Goal: Task Accomplishment & Management: Use online tool/utility

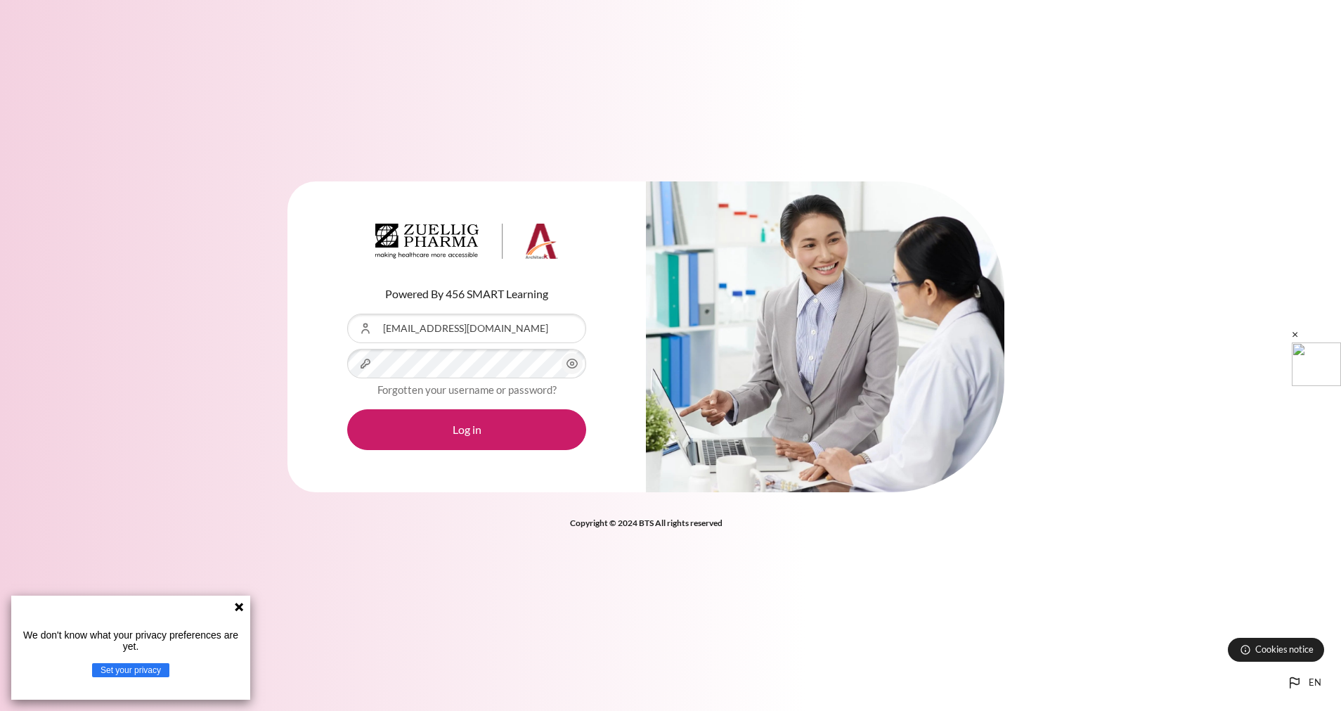
click at [347, 409] on button "Log in" at bounding box center [466, 429] width 239 height 41
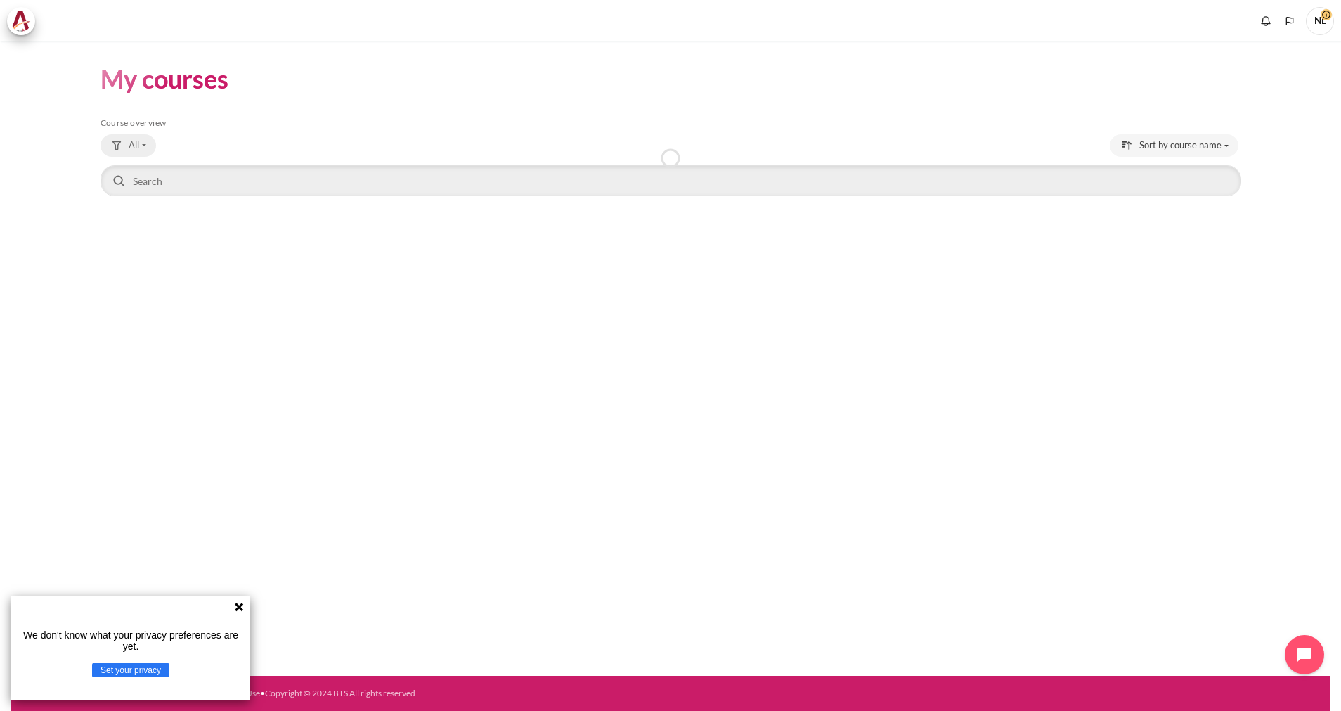
click at [147, 150] on button "All" at bounding box center [129, 145] width 56 height 22
click at [129, 141] on span "All" at bounding box center [134, 145] width 11 height 14
click at [134, 145] on span "All" at bounding box center [134, 145] width 11 height 14
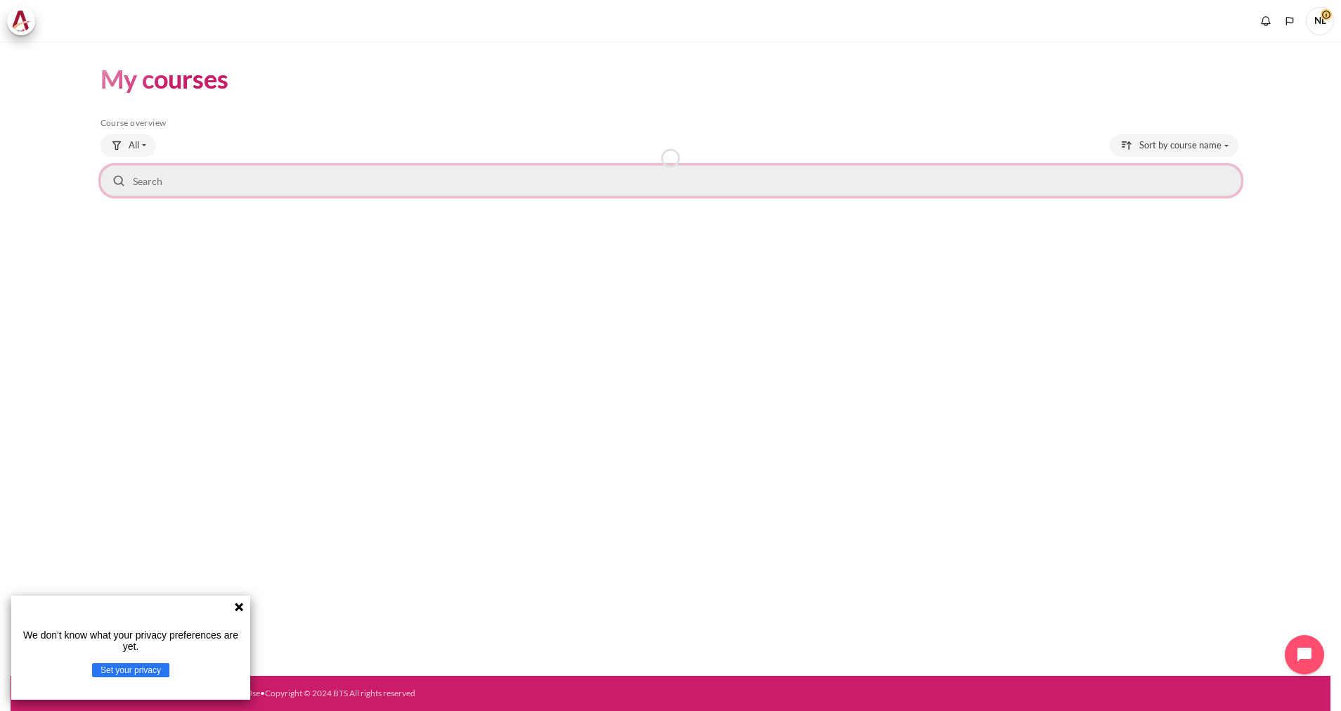
click at [240, 183] on input "Search courses" at bounding box center [671, 180] width 1141 height 31
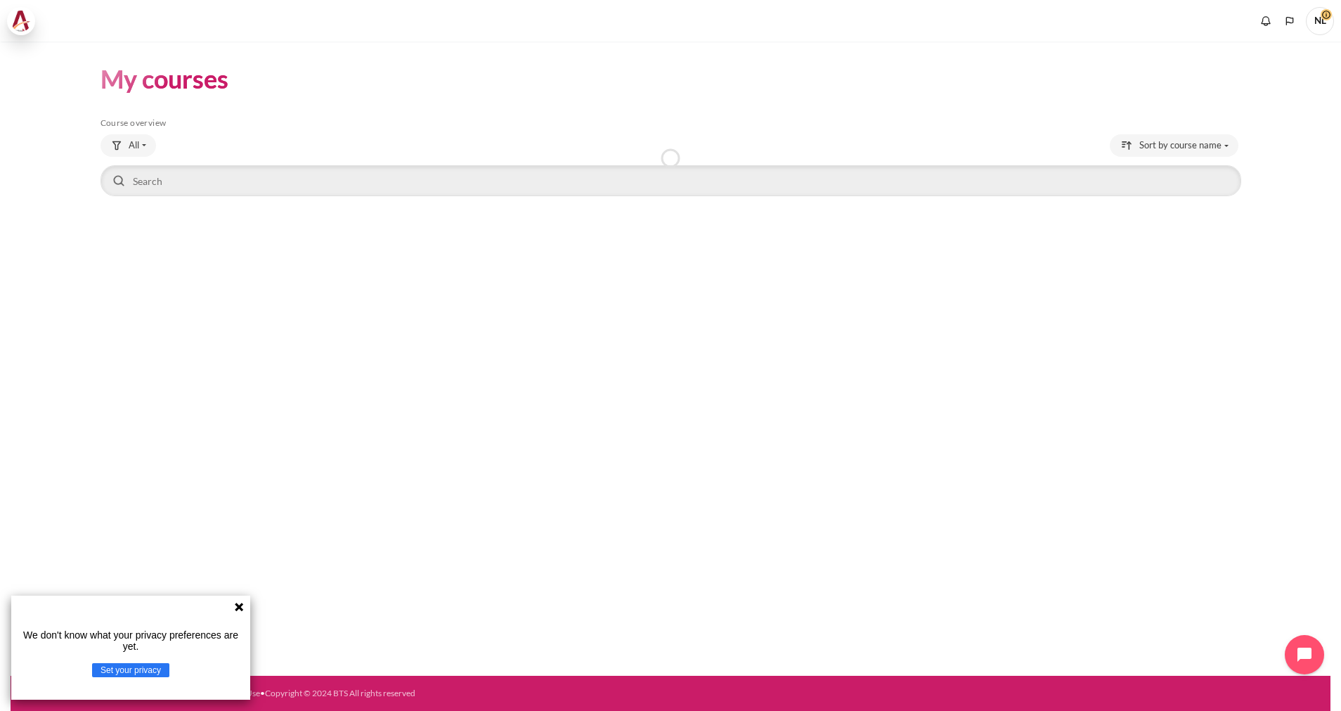
click at [27, 32] on span at bounding box center [21, 21] width 28 height 28
click at [143, 139] on button "All" at bounding box center [129, 145] width 56 height 22
click at [13, 27] on img at bounding box center [21, 21] width 20 height 21
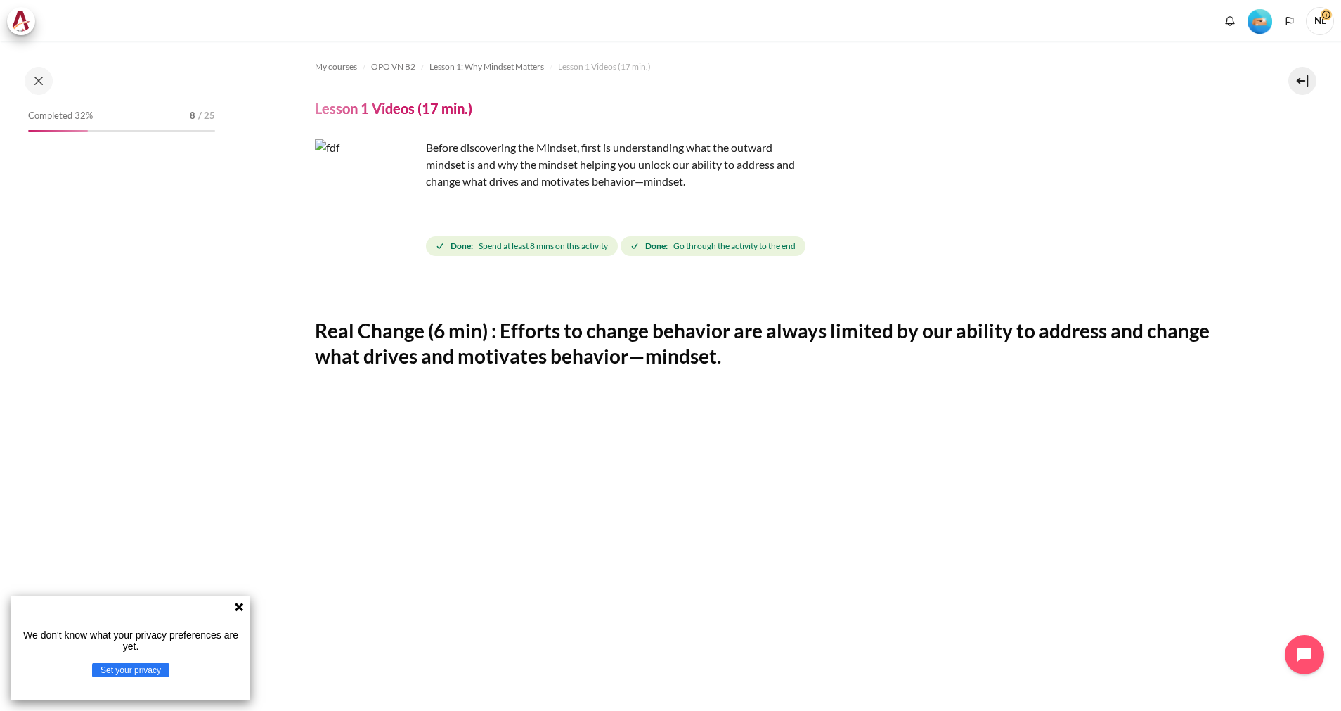
click at [238, 611] on icon at bounding box center [238, 606] width 11 height 11
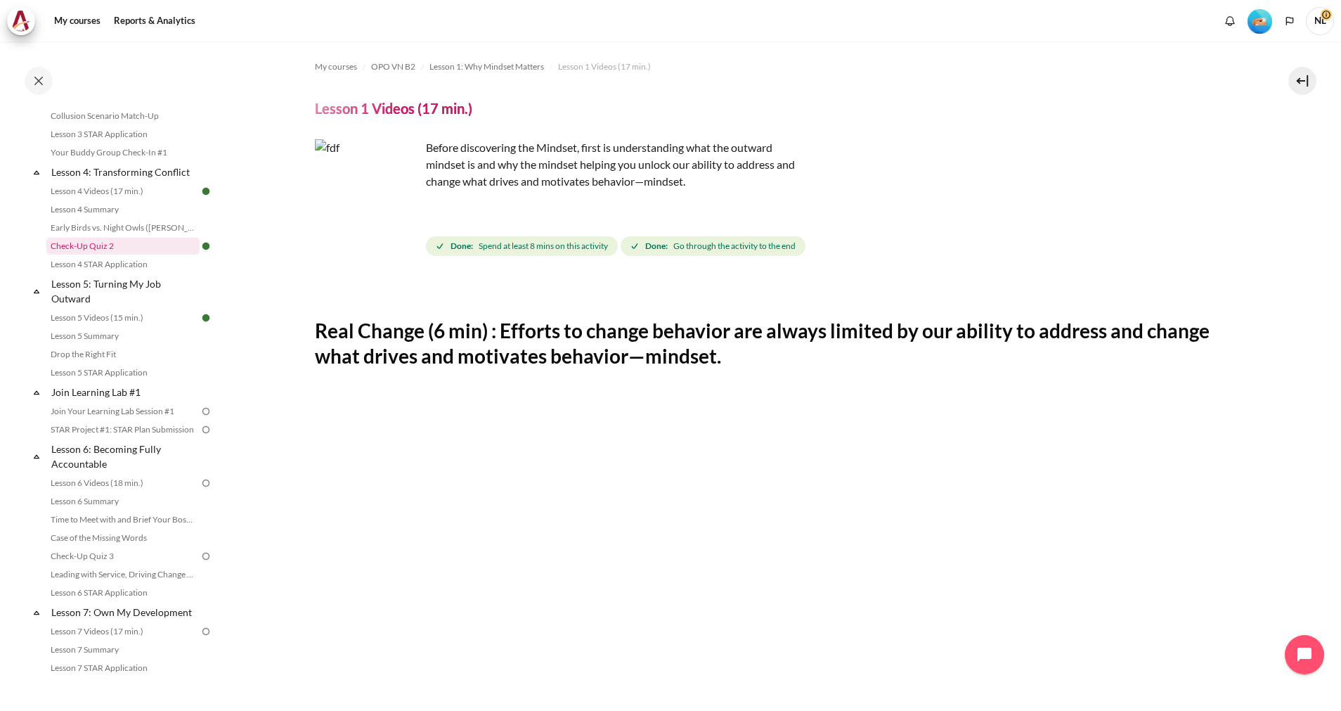
scroll to position [527, 0]
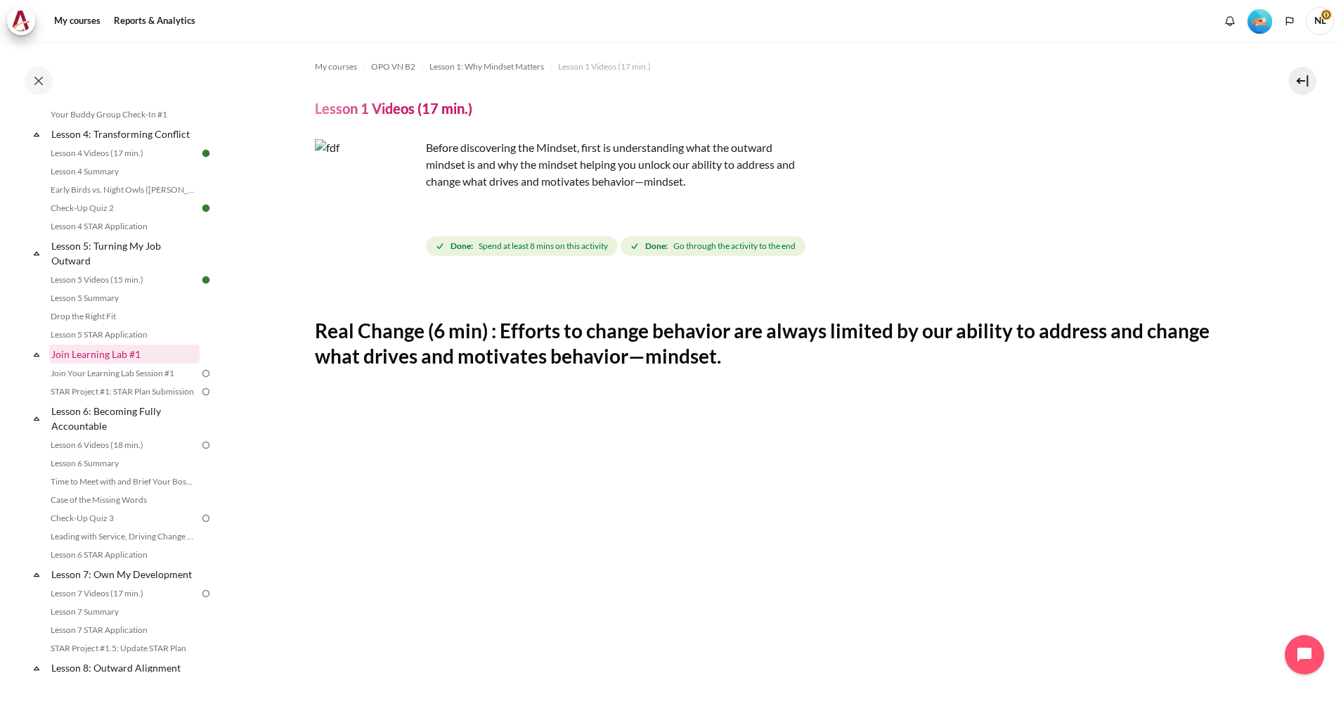
click at [129, 363] on link "Join Learning Lab #1" at bounding box center [124, 353] width 150 height 19
click at [144, 382] on link "Join Your Learning Lab Session #1" at bounding box center [122, 373] width 153 height 17
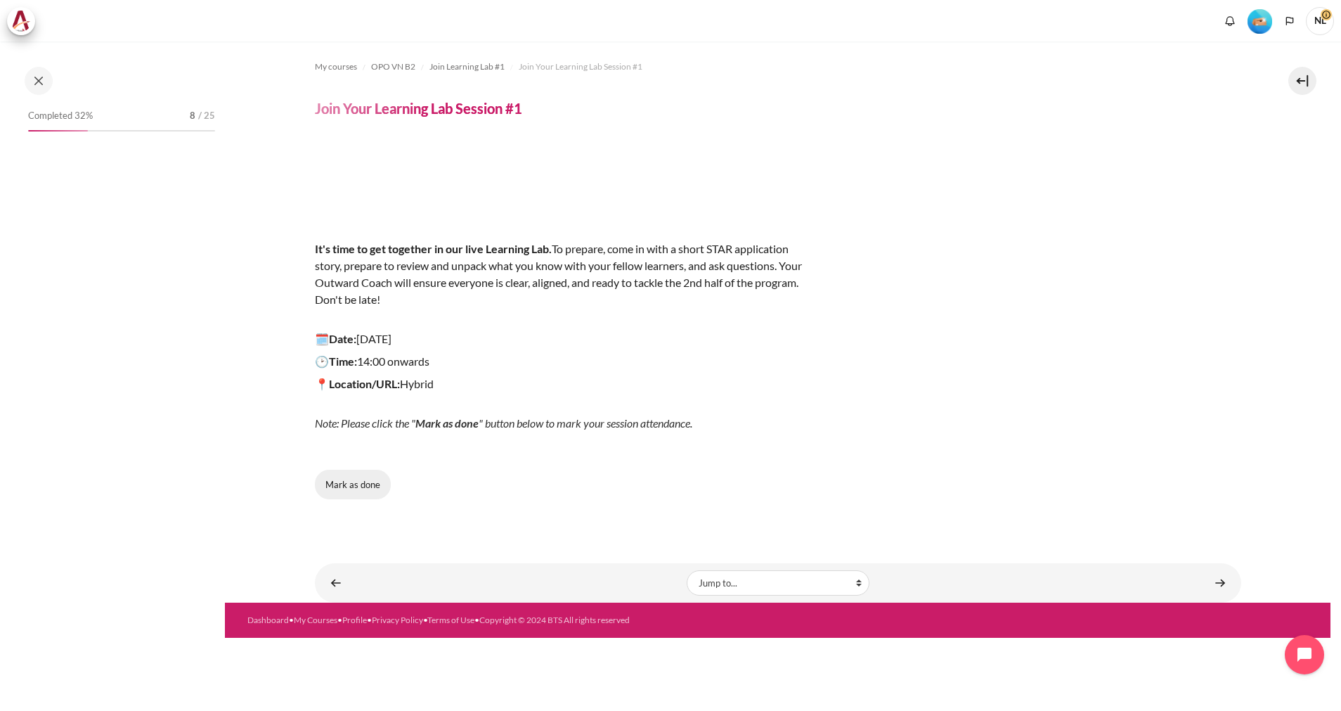
click at [346, 483] on button "Mark as done" at bounding box center [353, 484] width 76 height 30
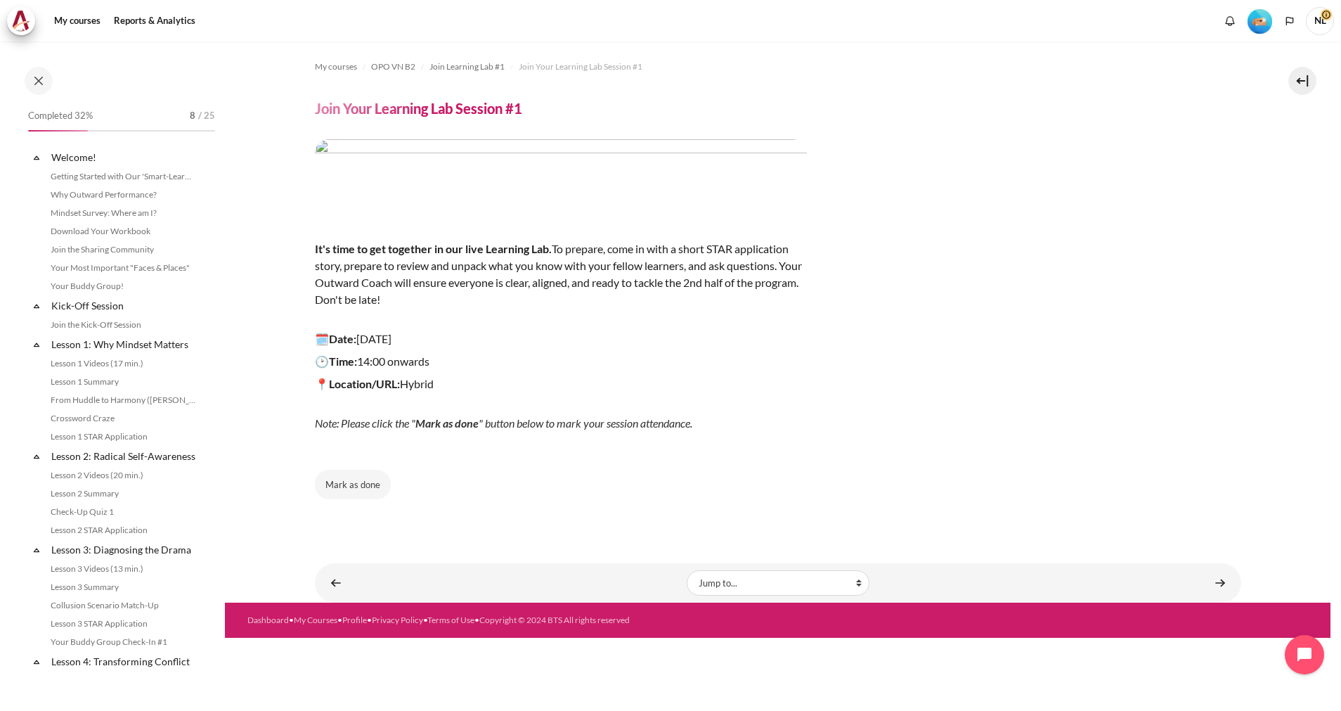
scroll to position [556, 0]
